Goal: Task Accomplishment & Management: Check status

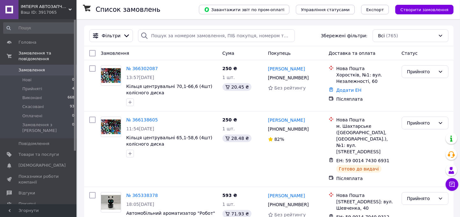
click at [188, 52] on div "Замовлення" at bounding box center [159, 52] width 122 height 11
click at [140, 68] on link "№ 366302087" at bounding box center [142, 68] width 32 height 5
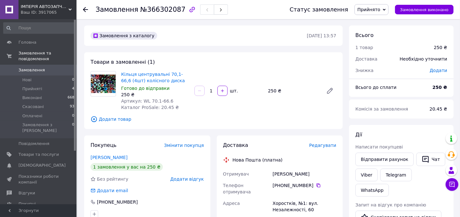
click at [32, 67] on span "Замовлення" at bounding box center [31, 70] width 26 height 6
